Goal: Information Seeking & Learning: Find specific fact

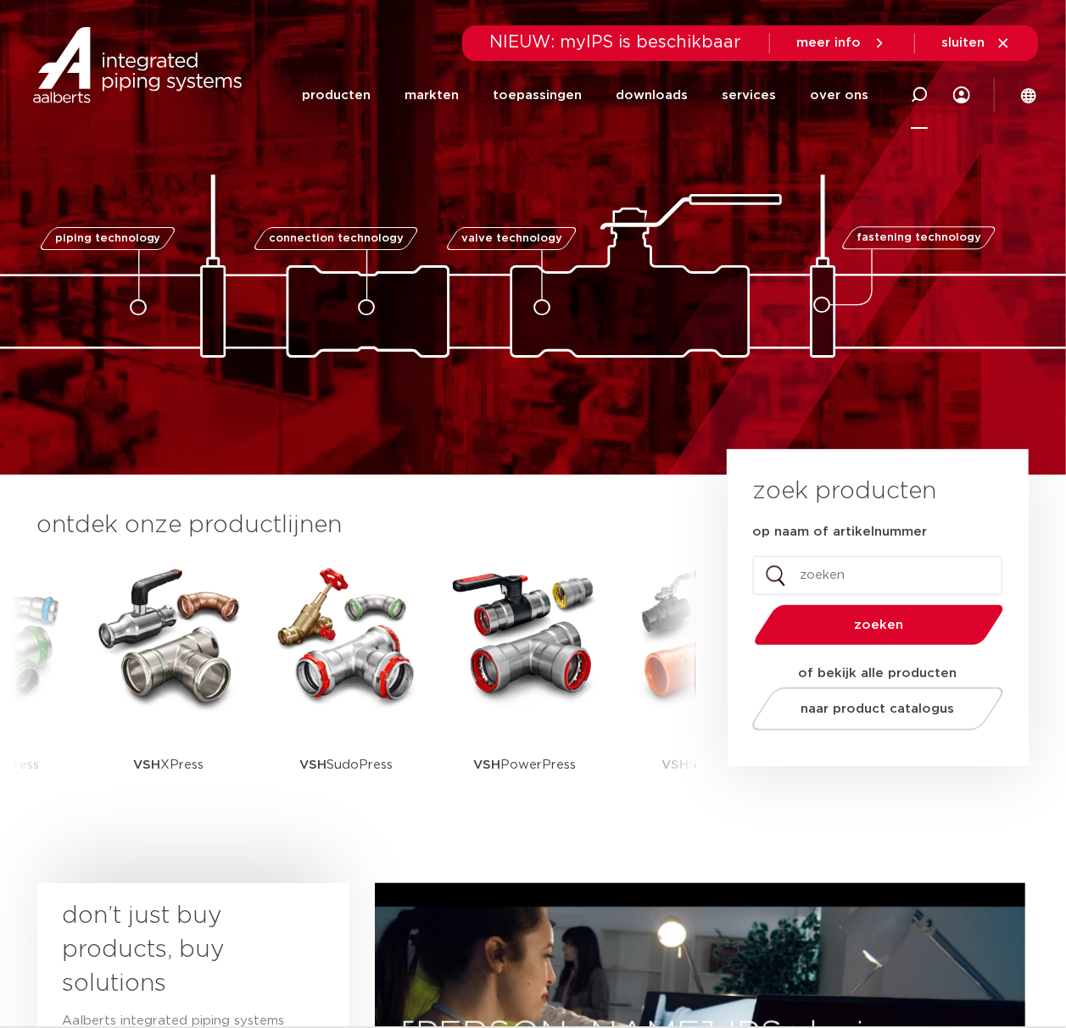
click at [916, 82] on div at bounding box center [918, 94] width 17 height 69
paste input "0861619"
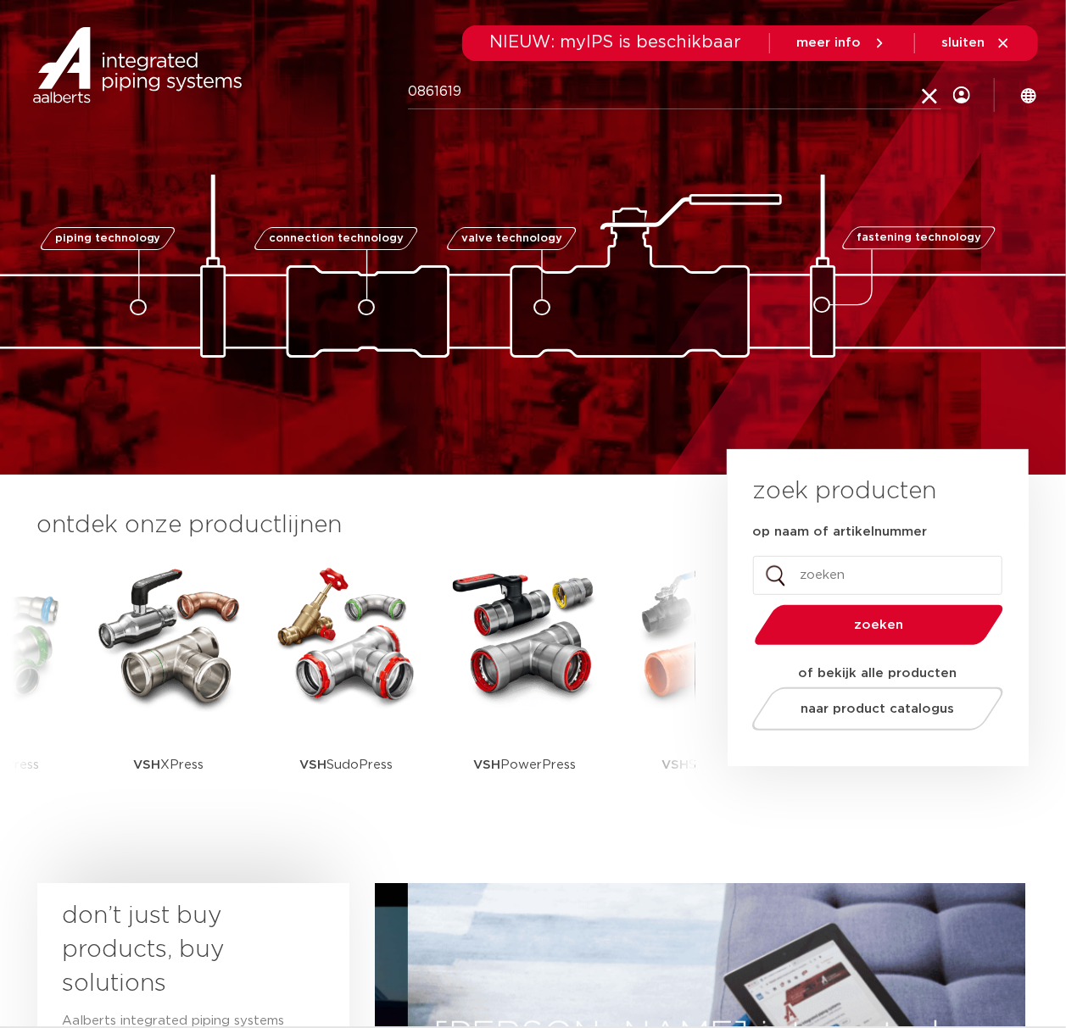
type input "0861619"
click button "Zoeken" at bounding box center [0, 0] width 0 height 0
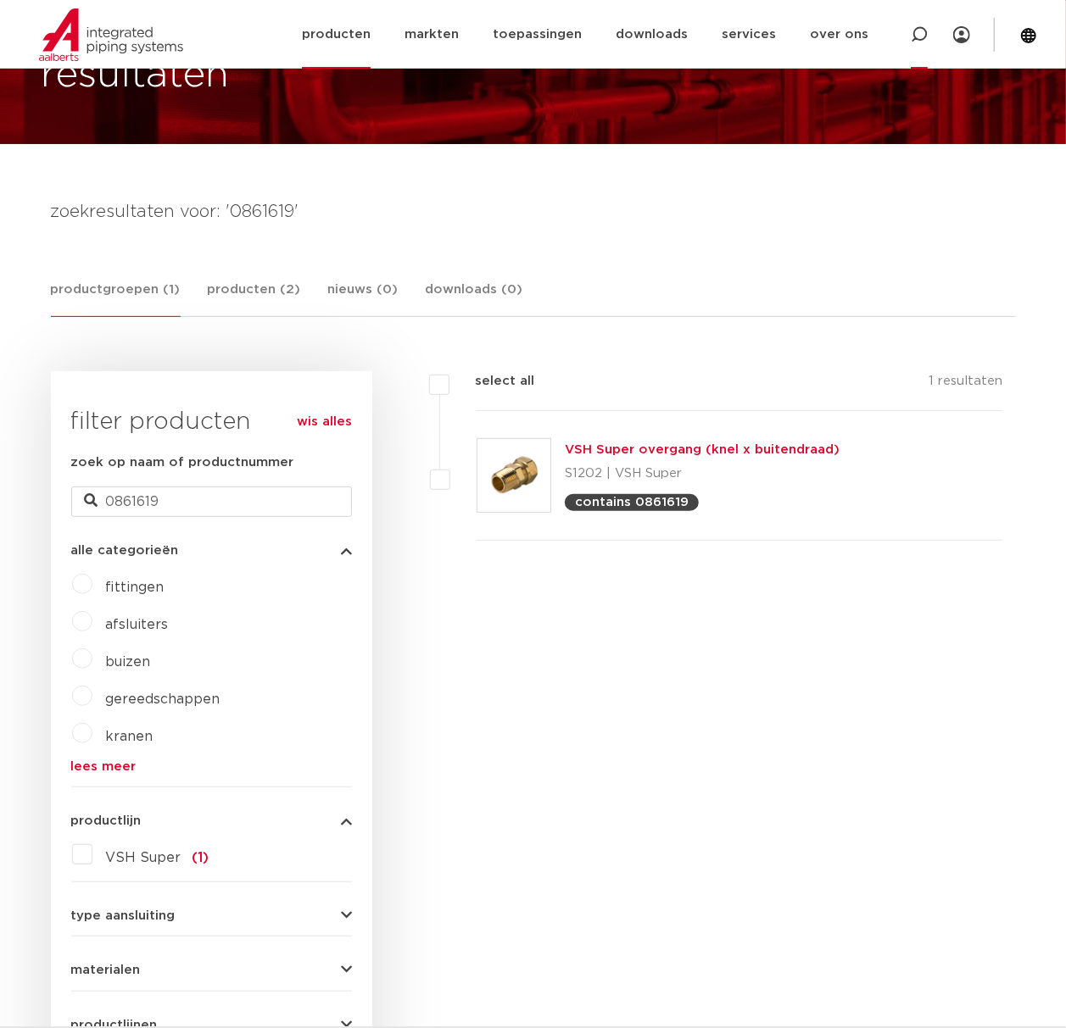
click at [914, 42] on icon at bounding box center [918, 34] width 17 height 17
type input "d1123"
click button "Zoeken" at bounding box center [0, 0] width 0 height 0
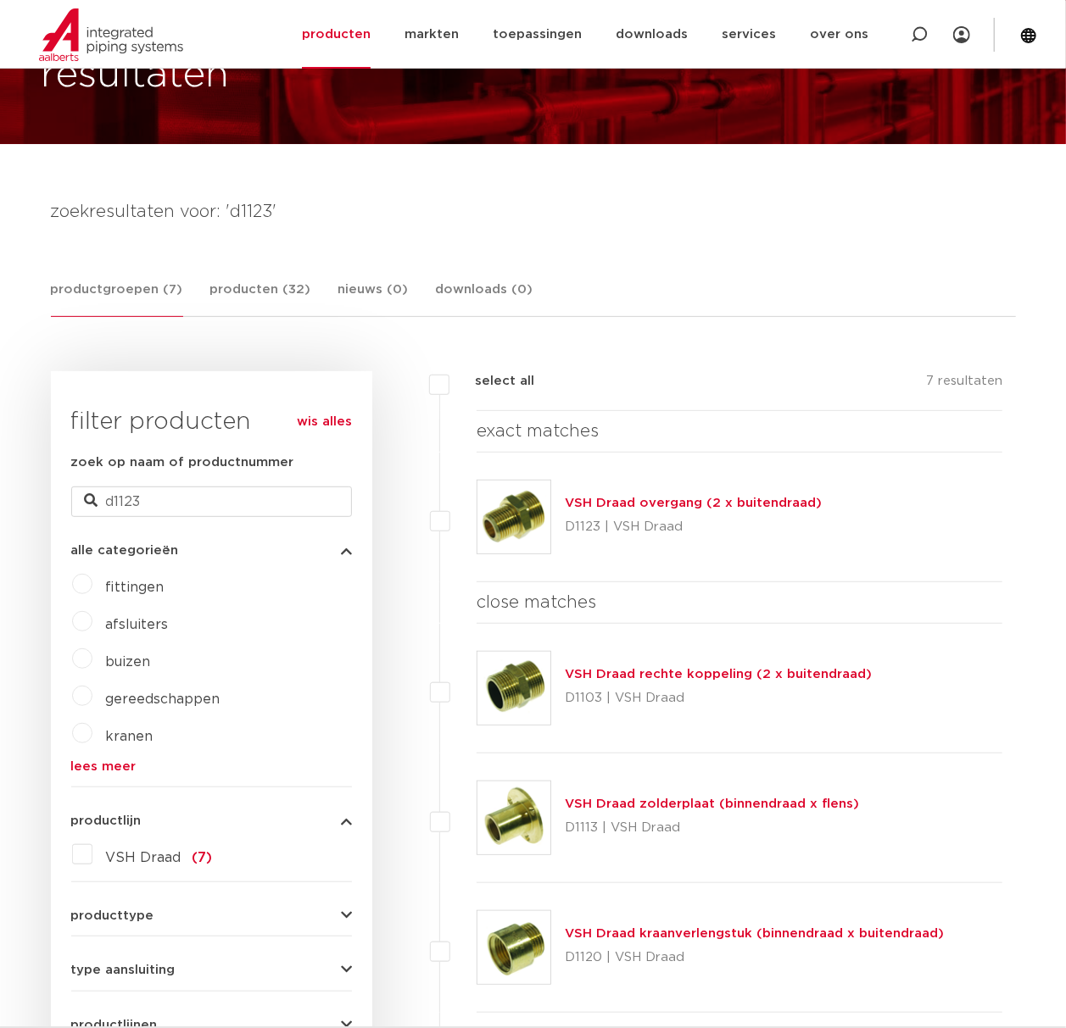
click at [531, 532] on img at bounding box center [513, 517] width 73 height 73
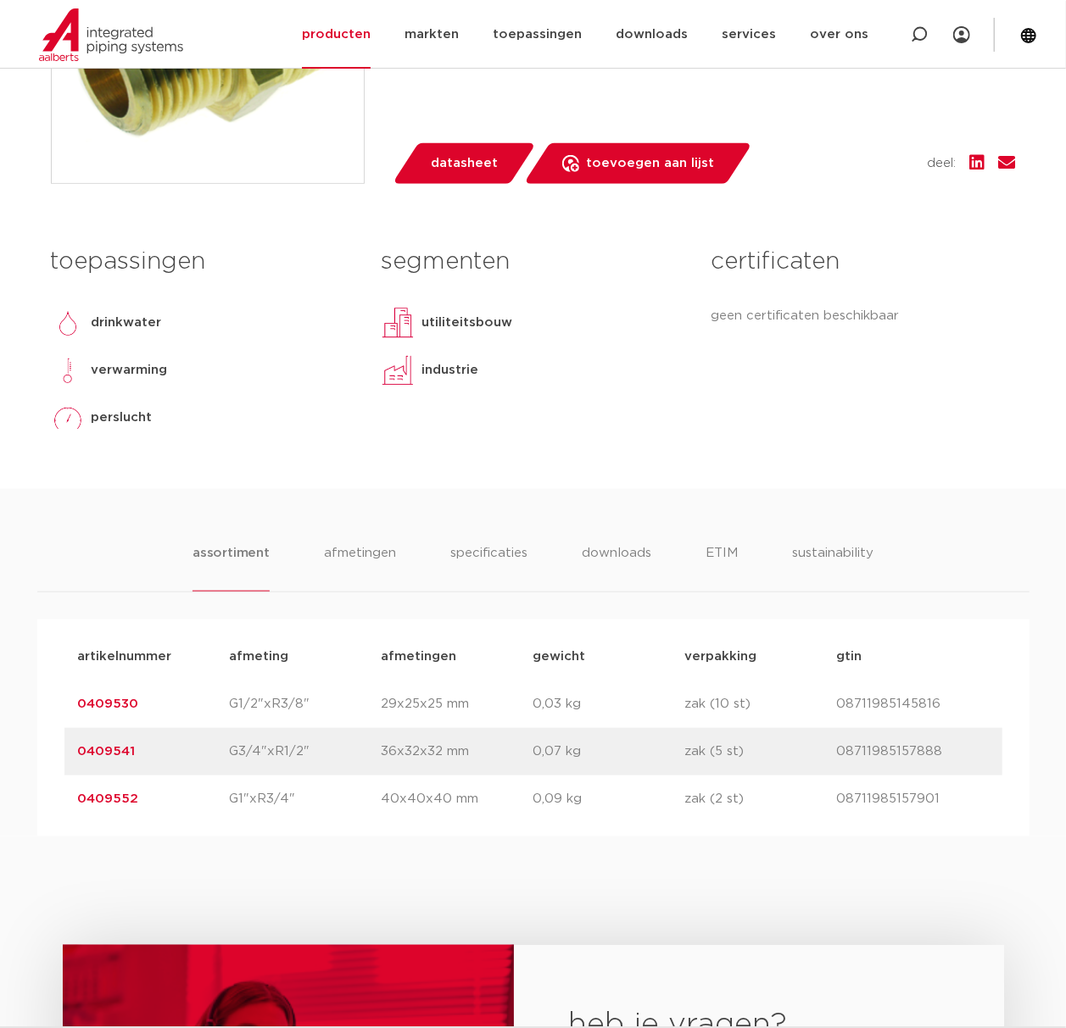
scroll to position [791, 0]
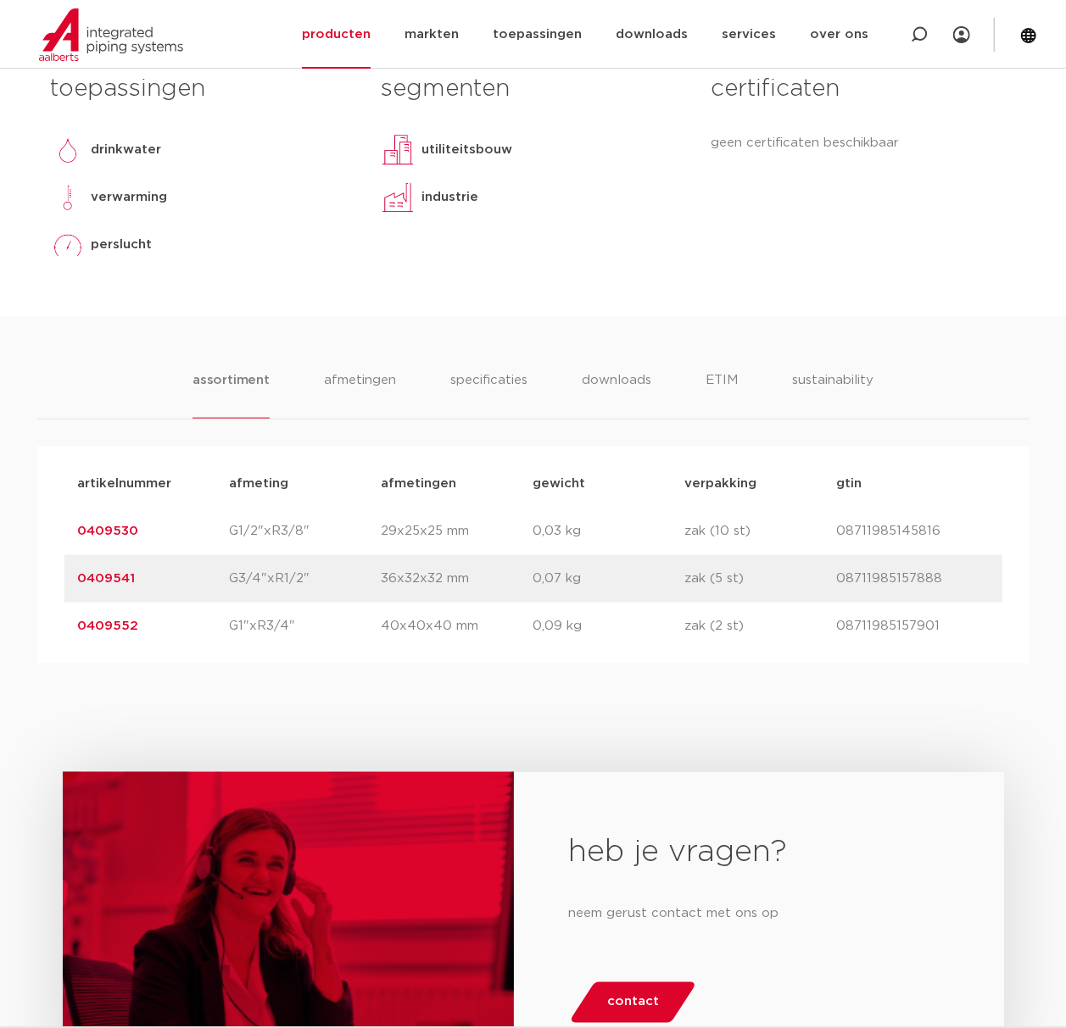
drag, startPoint x: 163, startPoint y: 622, endPoint x: 73, endPoint y: 638, distance: 91.3
click at [73, 638] on div "artikelnummer 0409552 afmeting G1"xR3/4" afmetingen 40x40x40 mm gewicht 0,09 kg…" at bounding box center [533, 626] width 938 height 47
copy link "0409552"
click at [107, 628] on link "0409552" at bounding box center [108, 626] width 61 height 13
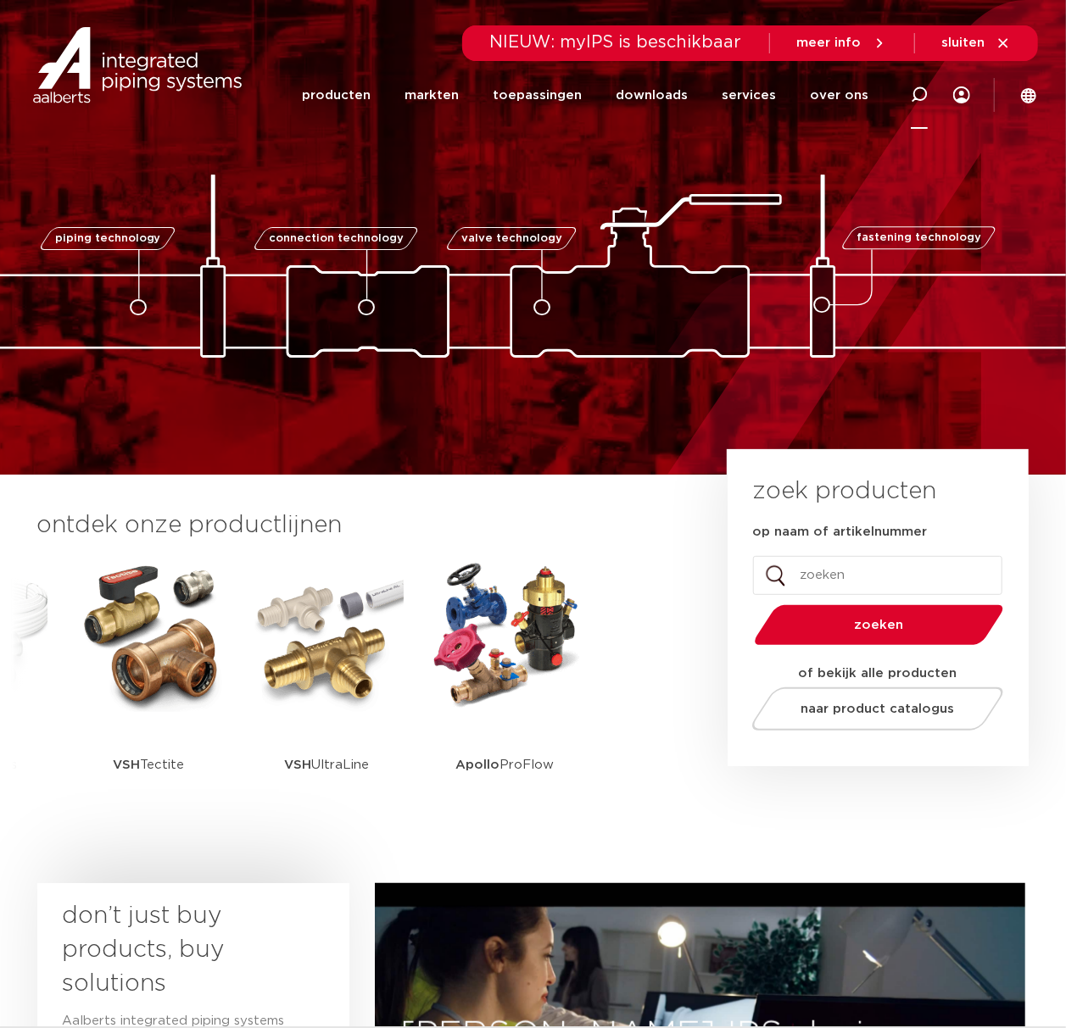
click at [927, 83] on div at bounding box center [918, 94] width 17 height 69
paste input "0861619"
type input "0861619"
click button "Zoeken" at bounding box center [0, 0] width 0 height 0
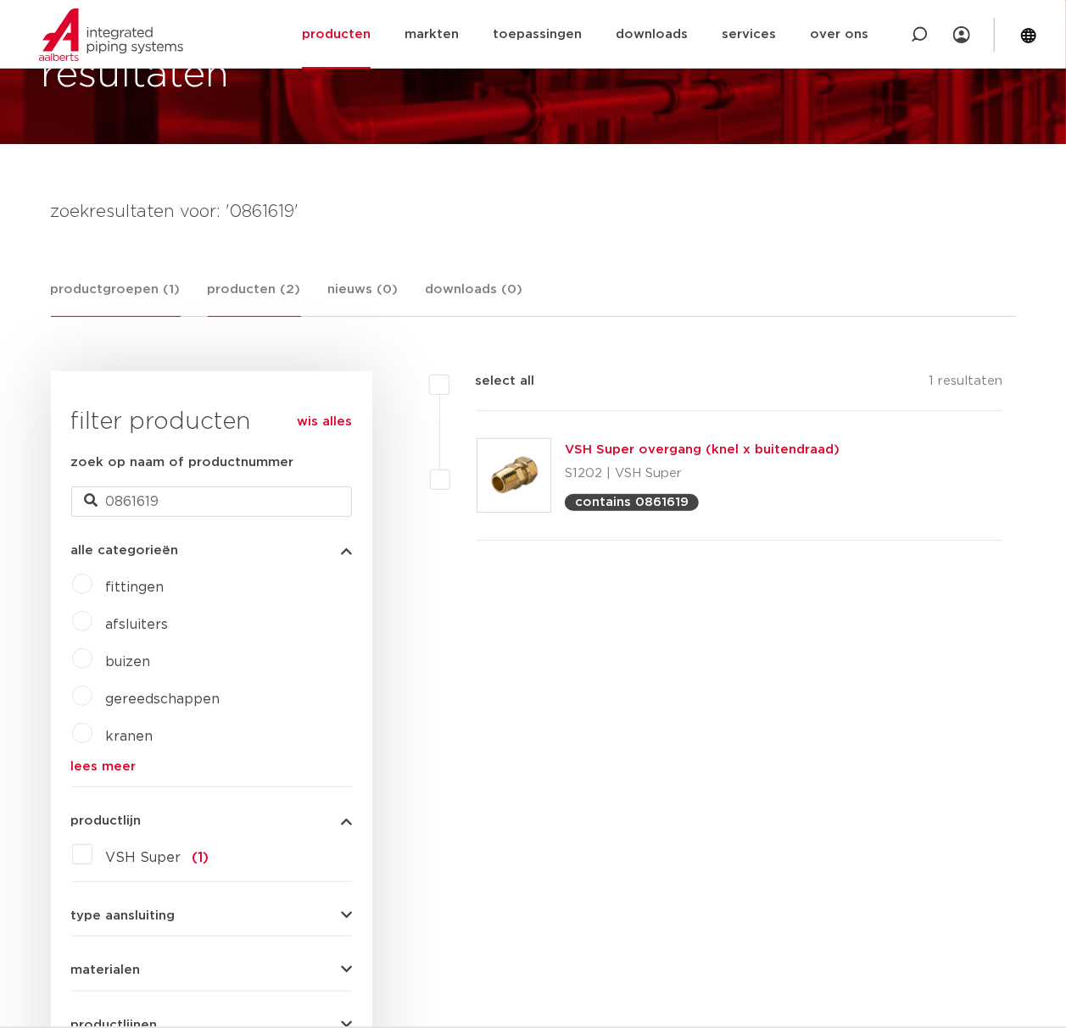
click at [254, 297] on link "producten (2)" at bounding box center [254, 298] width 93 height 37
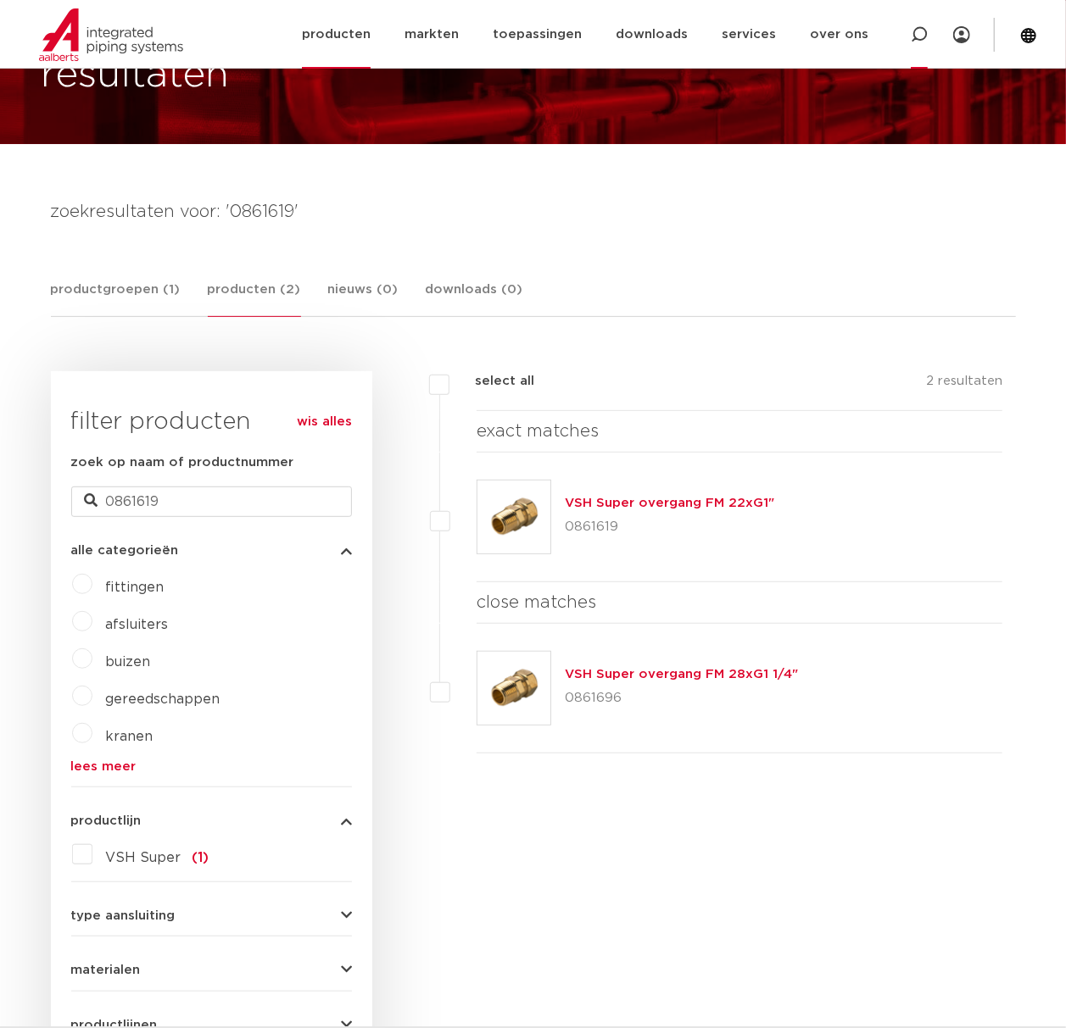
click at [910, 22] on div at bounding box center [918, 34] width 17 height 69
paste input "0861927"
type input "0861927"
click button "Zoeken" at bounding box center [0, 0] width 0 height 0
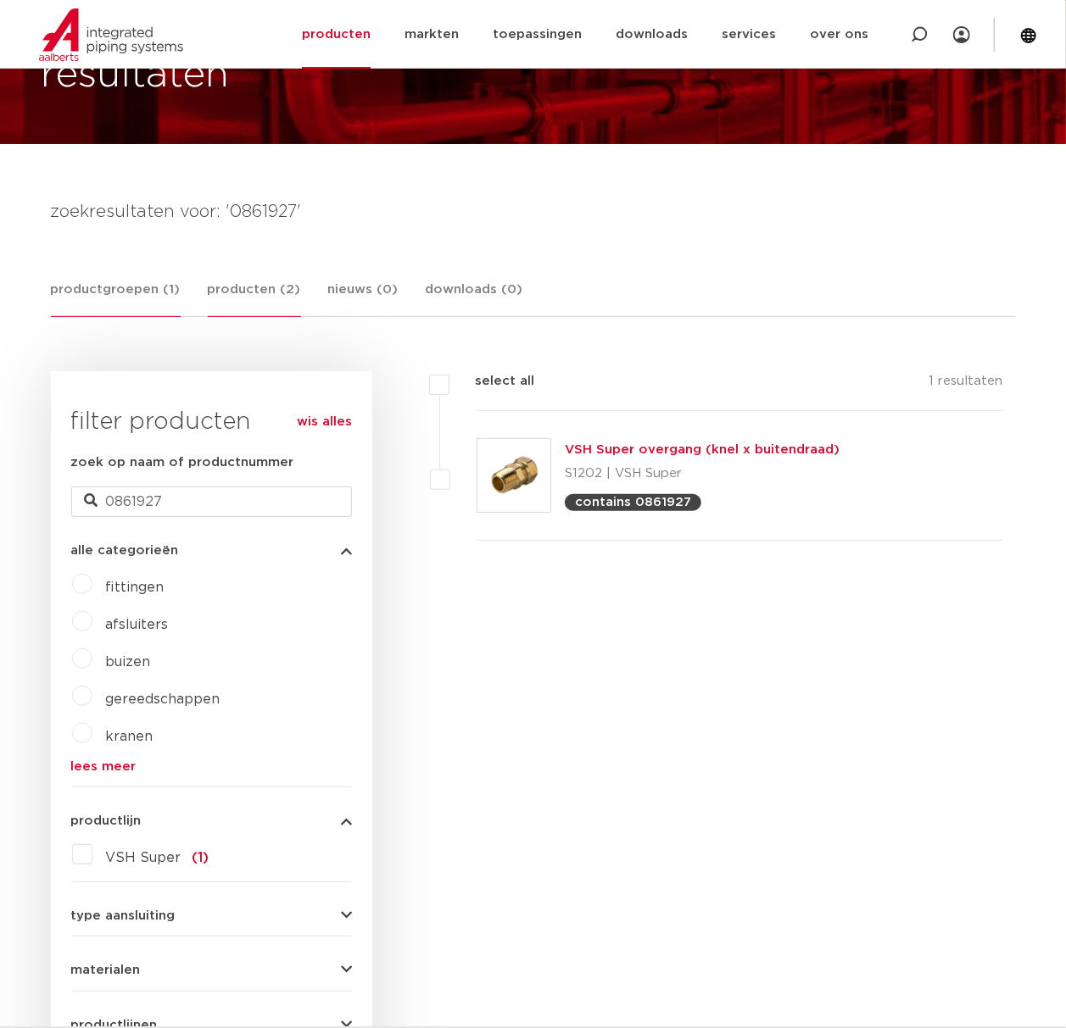
drag, startPoint x: 198, startPoint y: 303, endPoint x: 218, endPoint y: 303, distance: 19.5
click at [208, 303] on div "productgroepen (1) producten (2) nieuws (0) downloads (0)" at bounding box center [533, 298] width 965 height 37
click at [218, 302] on link "producten (2)" at bounding box center [254, 298] width 93 height 37
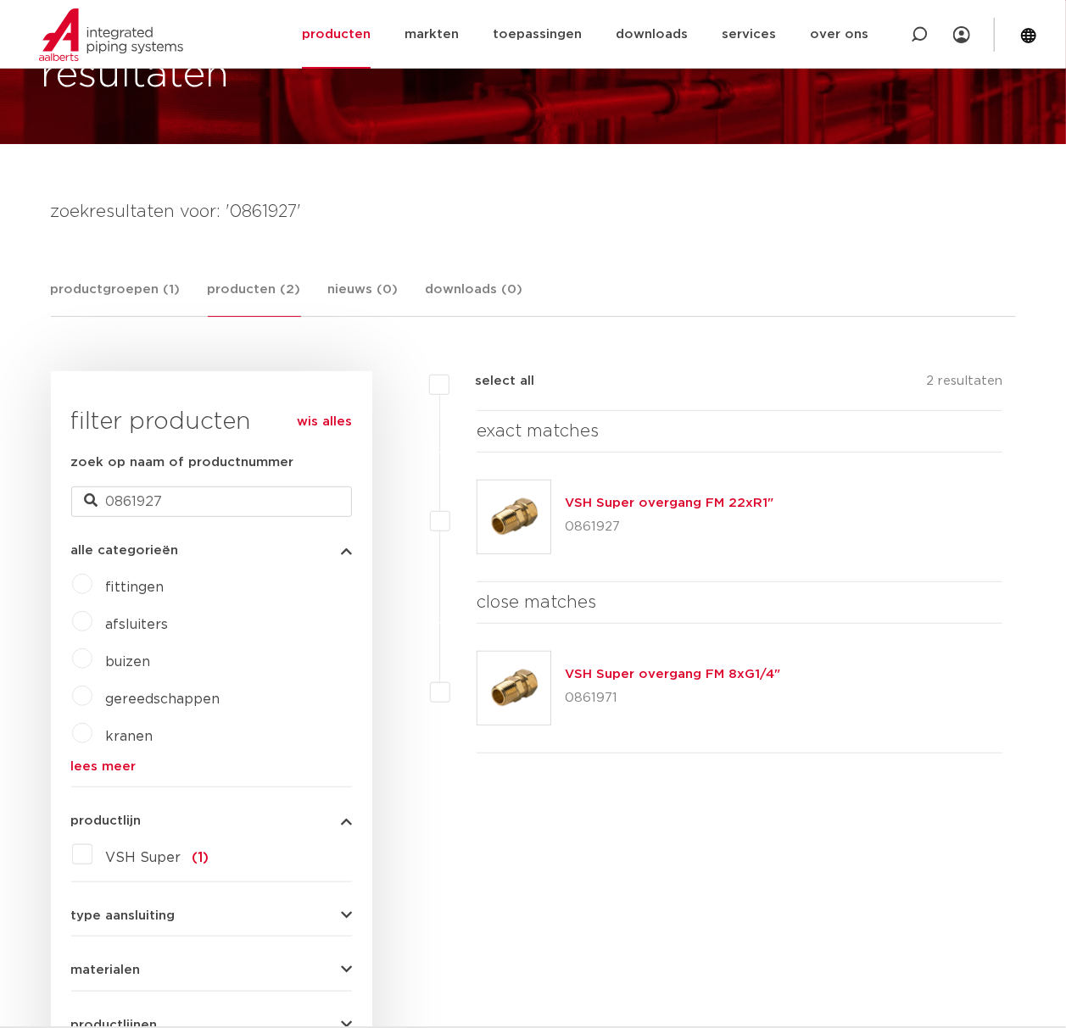
click at [609, 821] on div "filters select all 1 resultaten VSH Super overgang (knel x buitendraad)" at bounding box center [693, 810] width 643 height 878
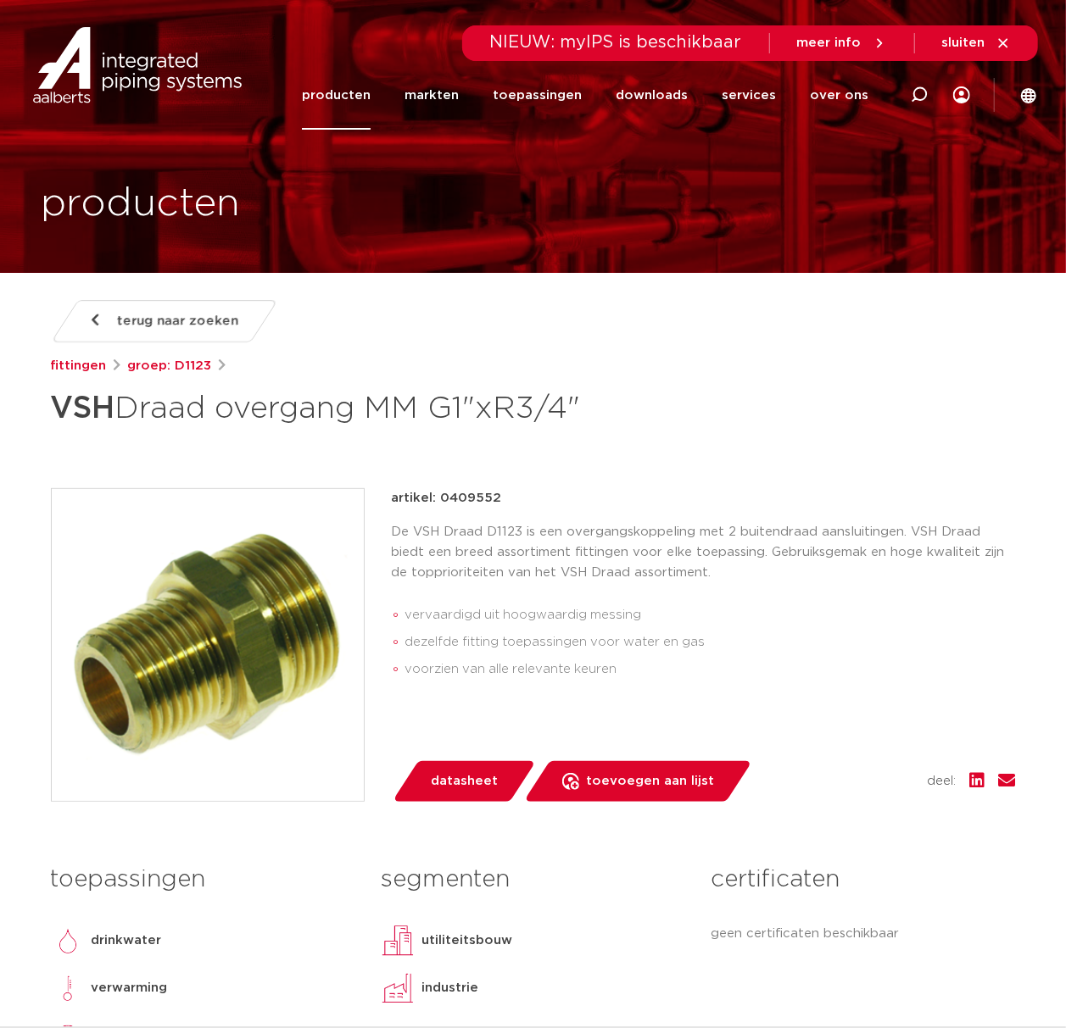
drag, startPoint x: 604, startPoint y: 421, endPoint x: -2, endPoint y: 432, distance: 605.4
copy h1 "VSH Draad overgang MM G1"xR3/4""
click at [697, 441] on div "terug naar zoeken fittingen groep: D1123 VSH Draad overgang MM G1"xR3/4"" at bounding box center [533, 703] width 992 height 807
click at [926, 102] on icon at bounding box center [918, 94] width 17 height 17
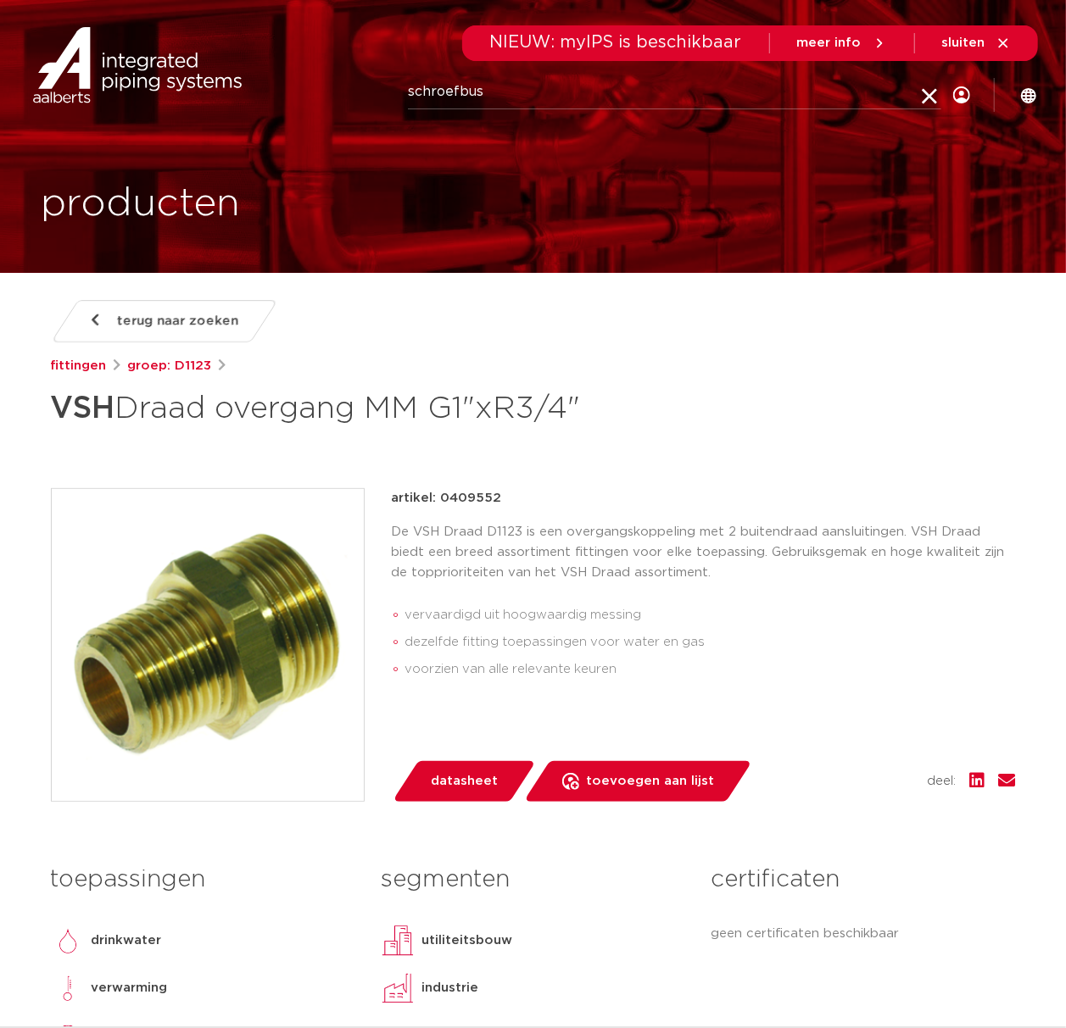
type input "schroefbus"
click button "Zoeken" at bounding box center [0, 0] width 0 height 0
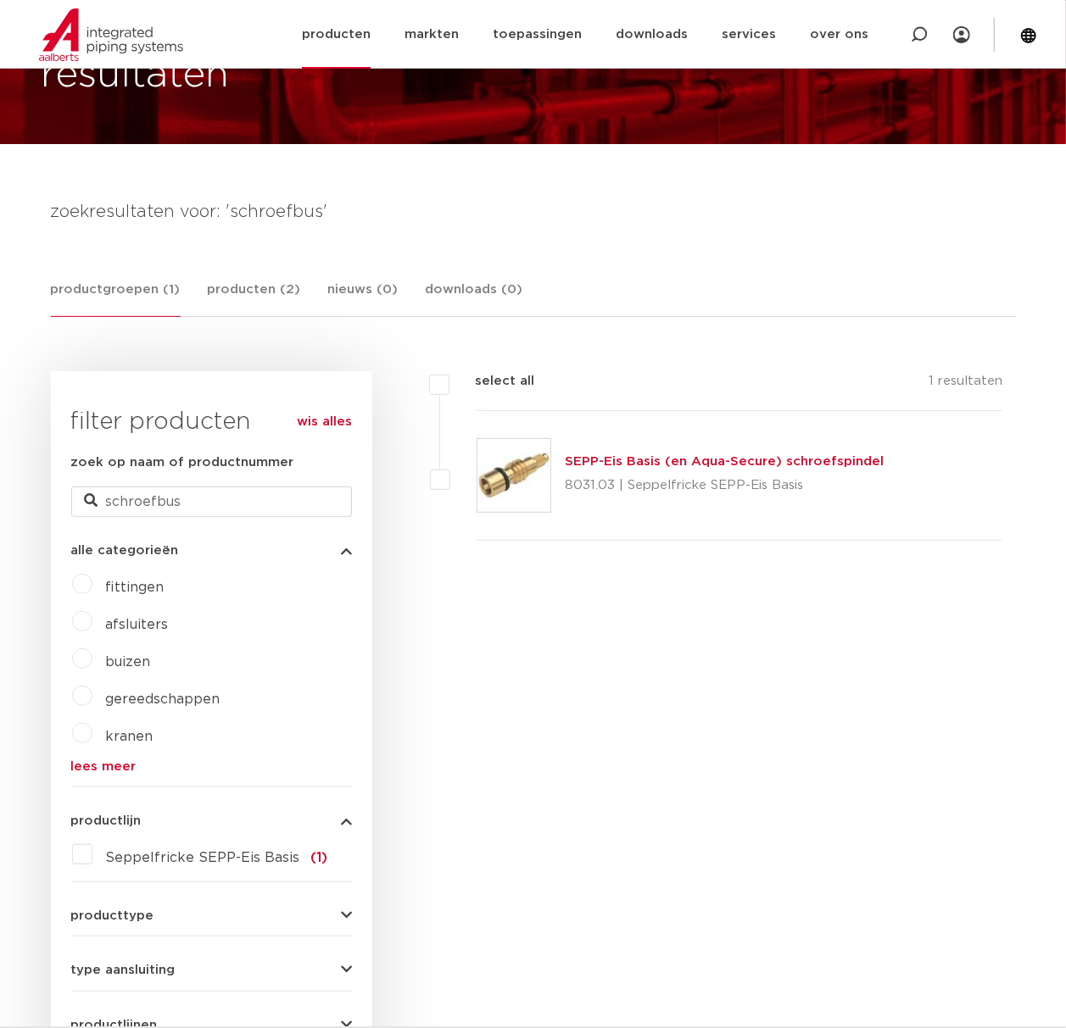
click at [336, 19] on link "producten" at bounding box center [336, 34] width 69 height 69
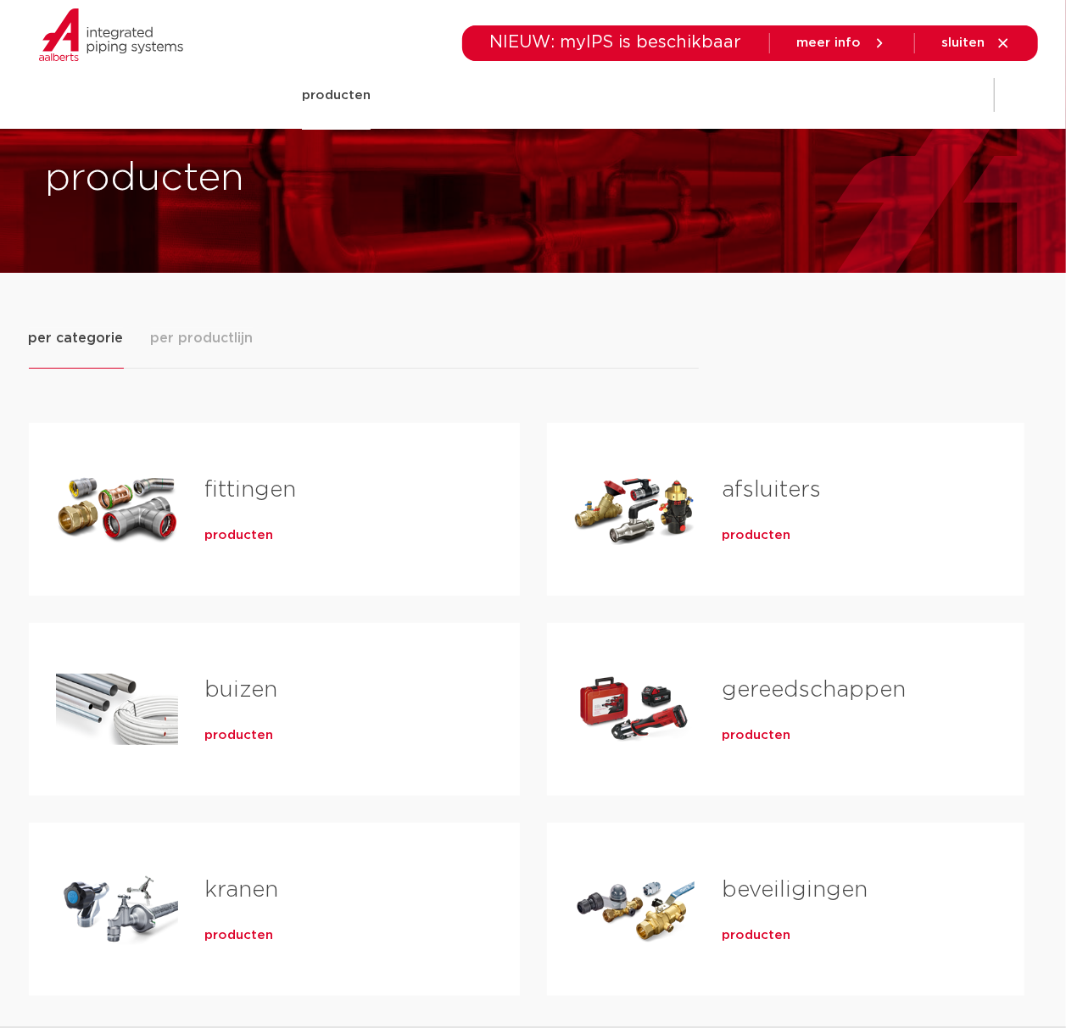
click at [220, 516] on div "fittingen producten" at bounding box center [335, 509] width 315 height 119
click at [221, 531] on span "producten" at bounding box center [239, 535] width 69 height 17
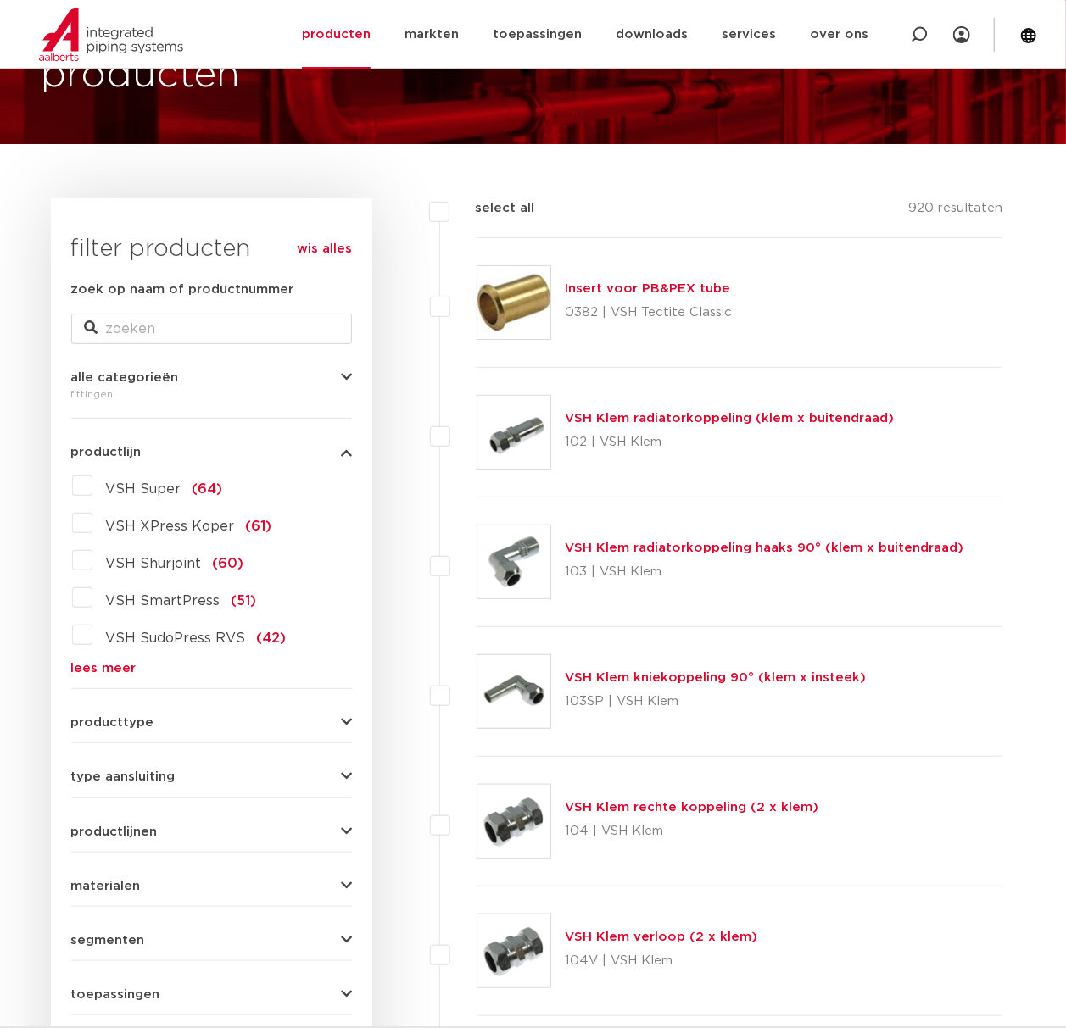
click at [211, 490] on span "(64)" at bounding box center [207, 489] width 31 height 14
click at [0, 0] on input "VSH Super (64)" at bounding box center [0, 0] width 0 height 0
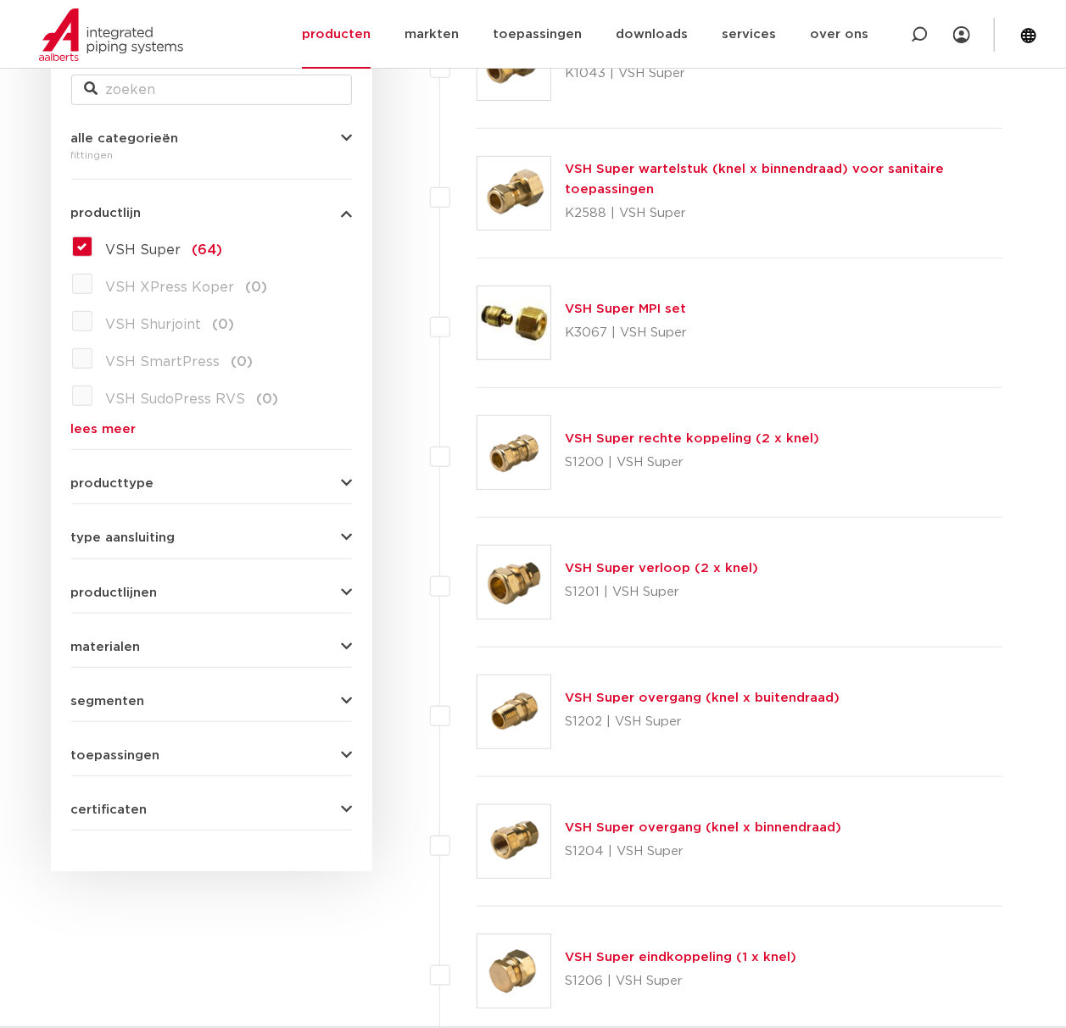
scroll to position [468, 0]
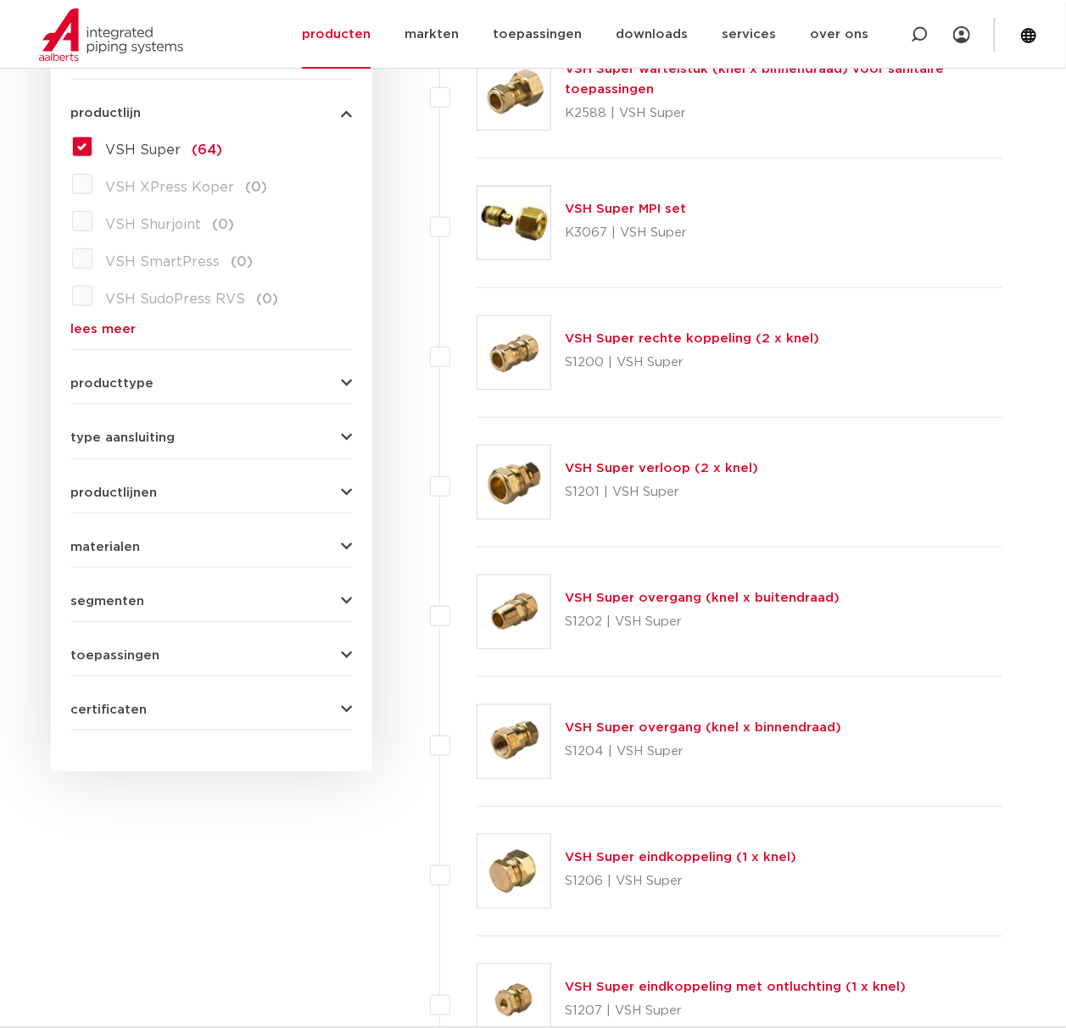
click at [488, 764] on img at bounding box center [513, 741] width 73 height 73
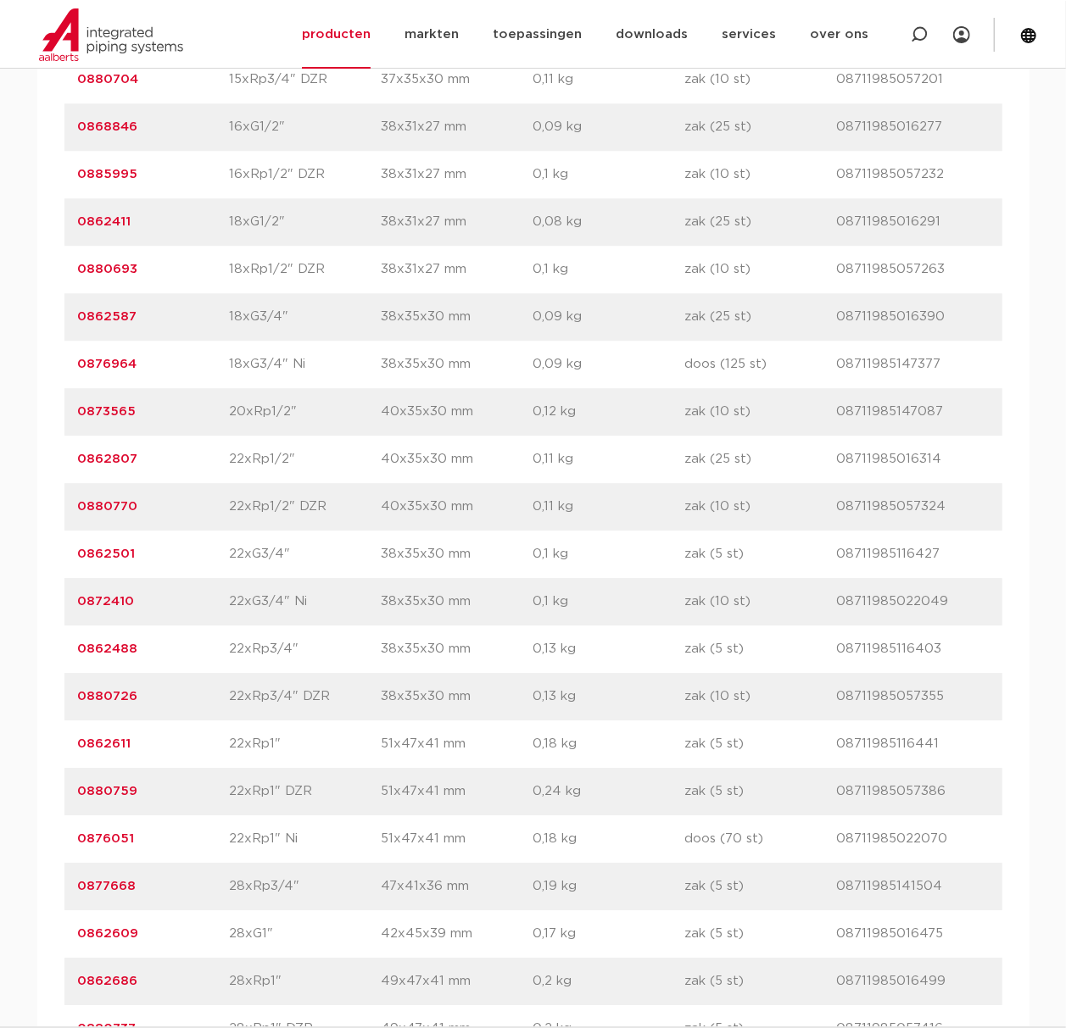
scroll to position [2260, 0]
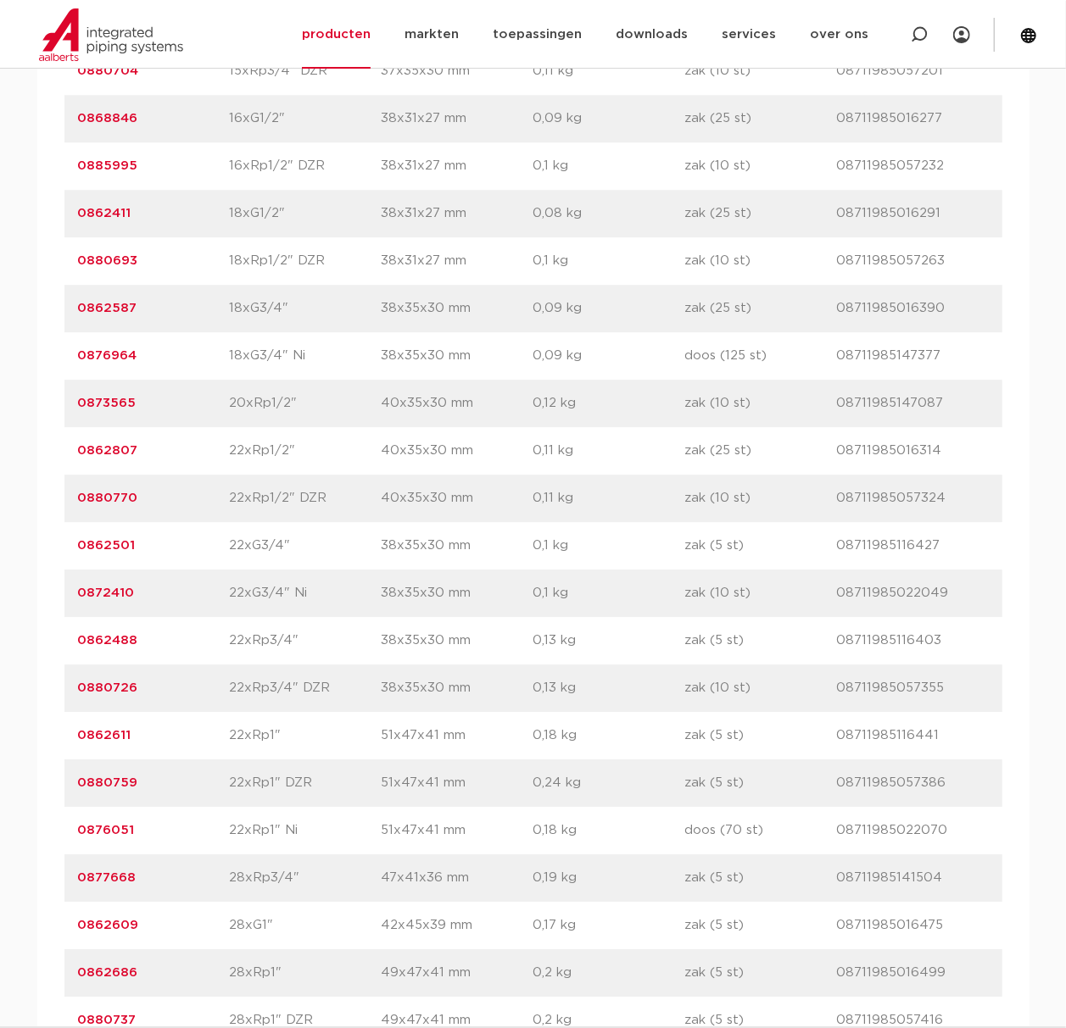
drag, startPoint x: 212, startPoint y: 543, endPoint x: 75, endPoint y: 568, distance: 138.8
click at [75, 568] on div "artikelnummer 0862501 afmeting 22xG3/4" afmetingen 38x35x30 mm gewicht 0,1 kg v…" at bounding box center [533, 545] width 938 height 47
copy link "0862501"
click at [96, 541] on link "0862501" at bounding box center [107, 545] width 58 height 13
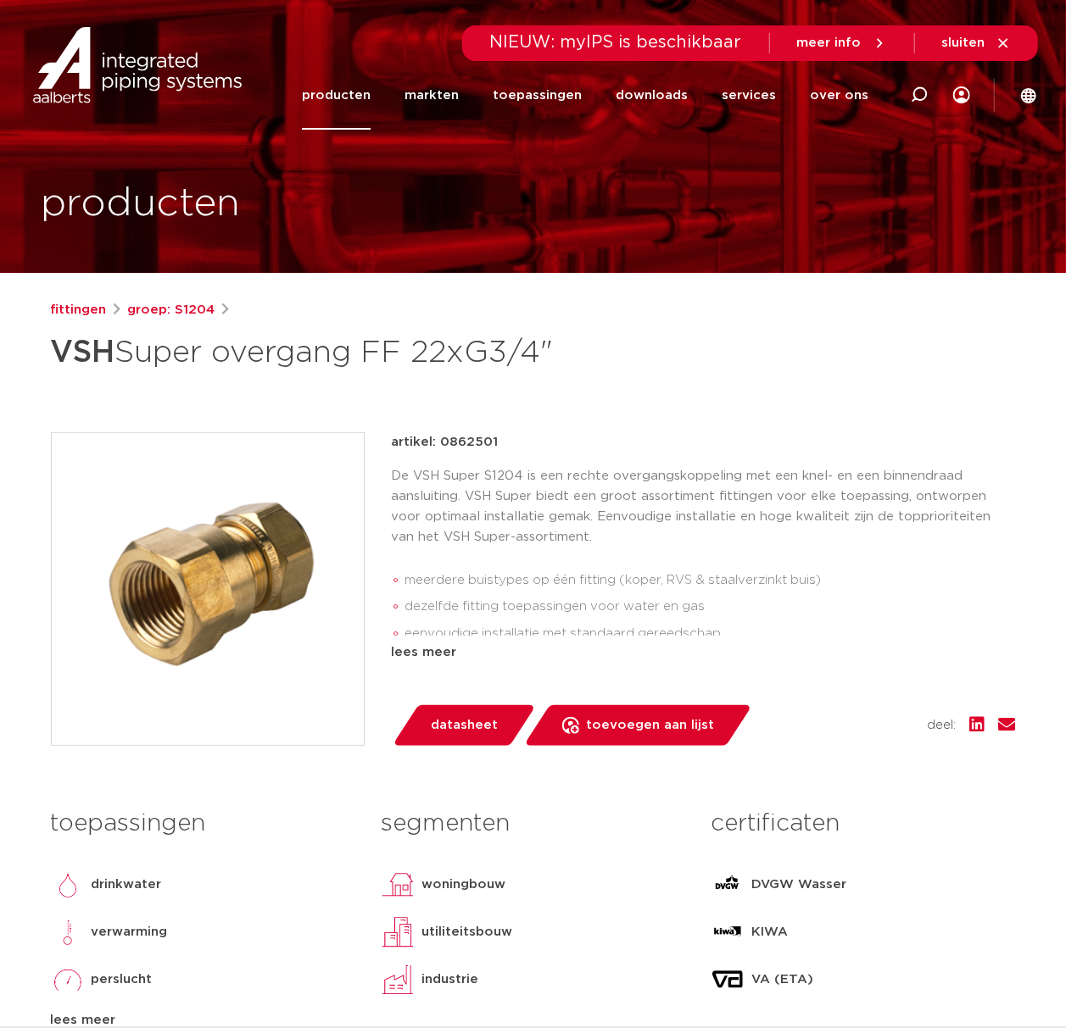
drag, startPoint x: 615, startPoint y: 333, endPoint x: -2, endPoint y: 349, distance: 617.4
copy h1 "VSH Super overgang FF 22xG3/4""
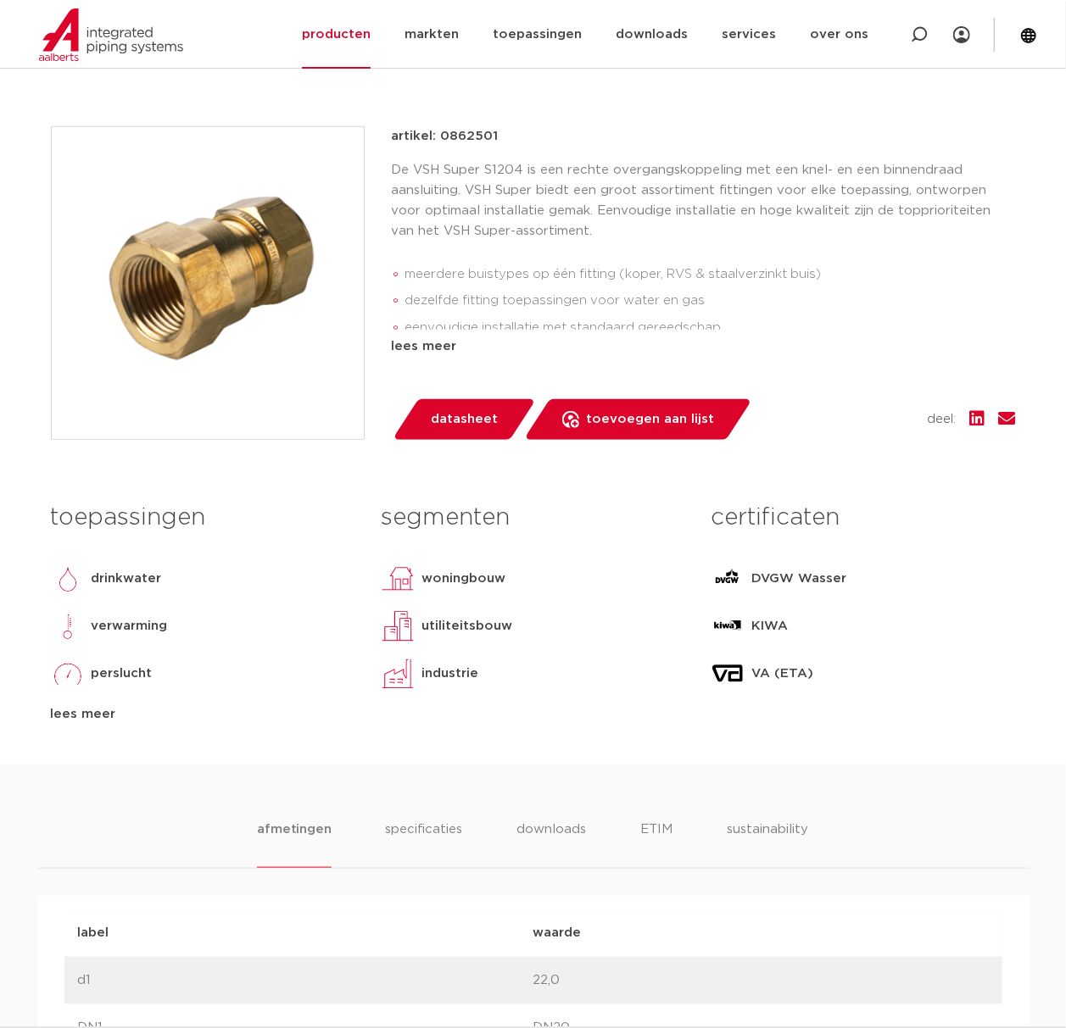
scroll to position [339, 0]
